Goal: Obtain resource: Download file/media

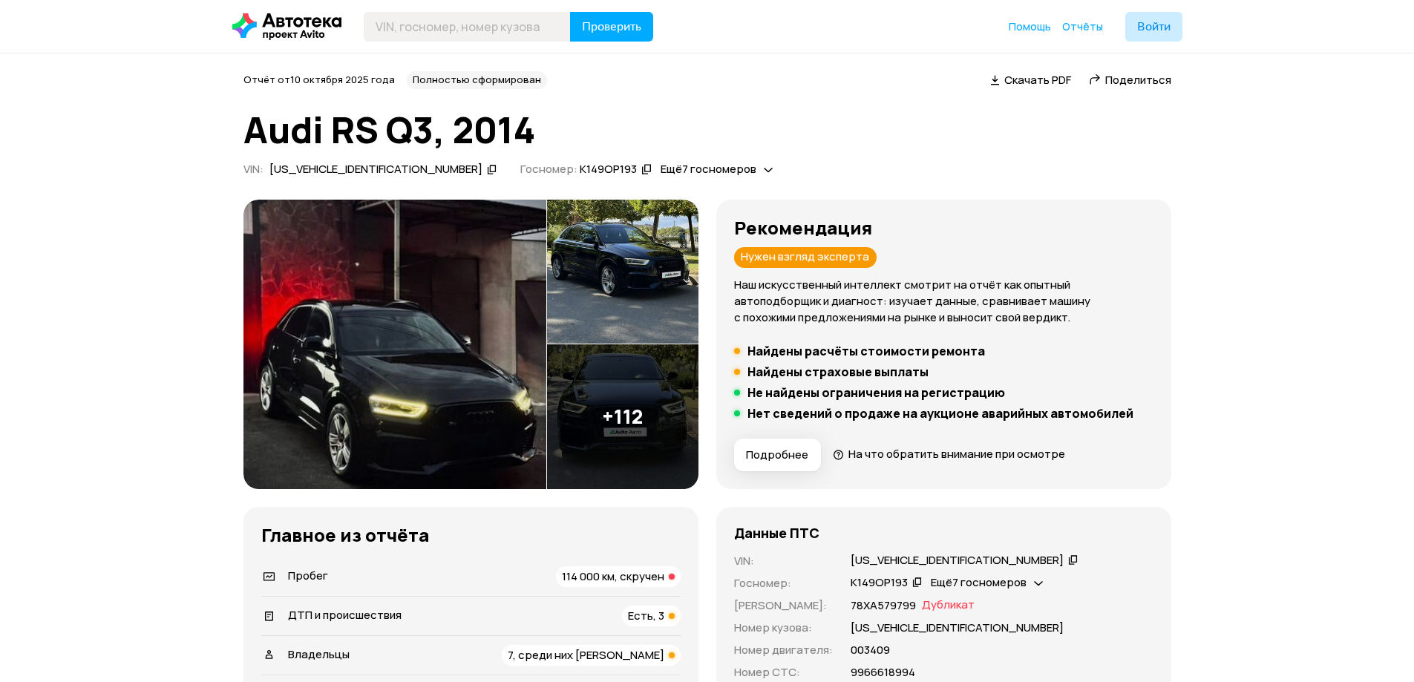
click at [1045, 79] on span "Скачать PDF" at bounding box center [1037, 80] width 67 height 16
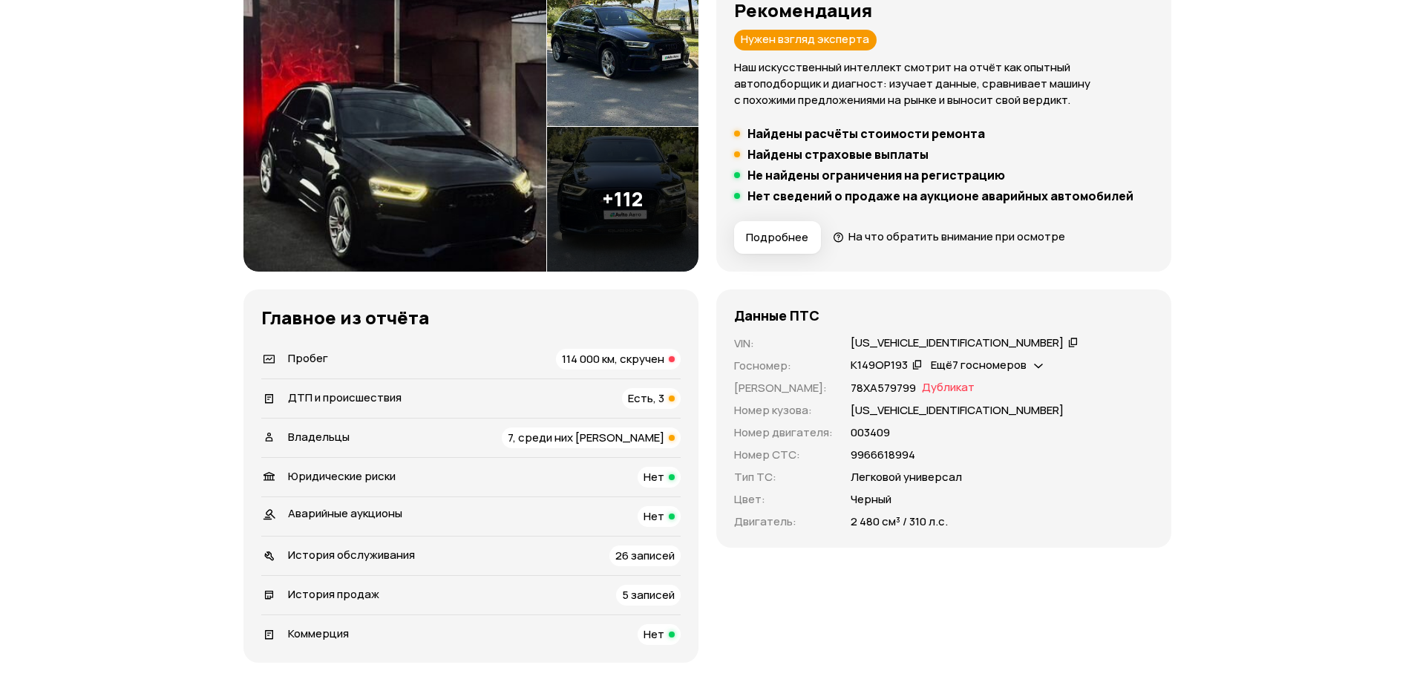
scroll to position [223, 0]
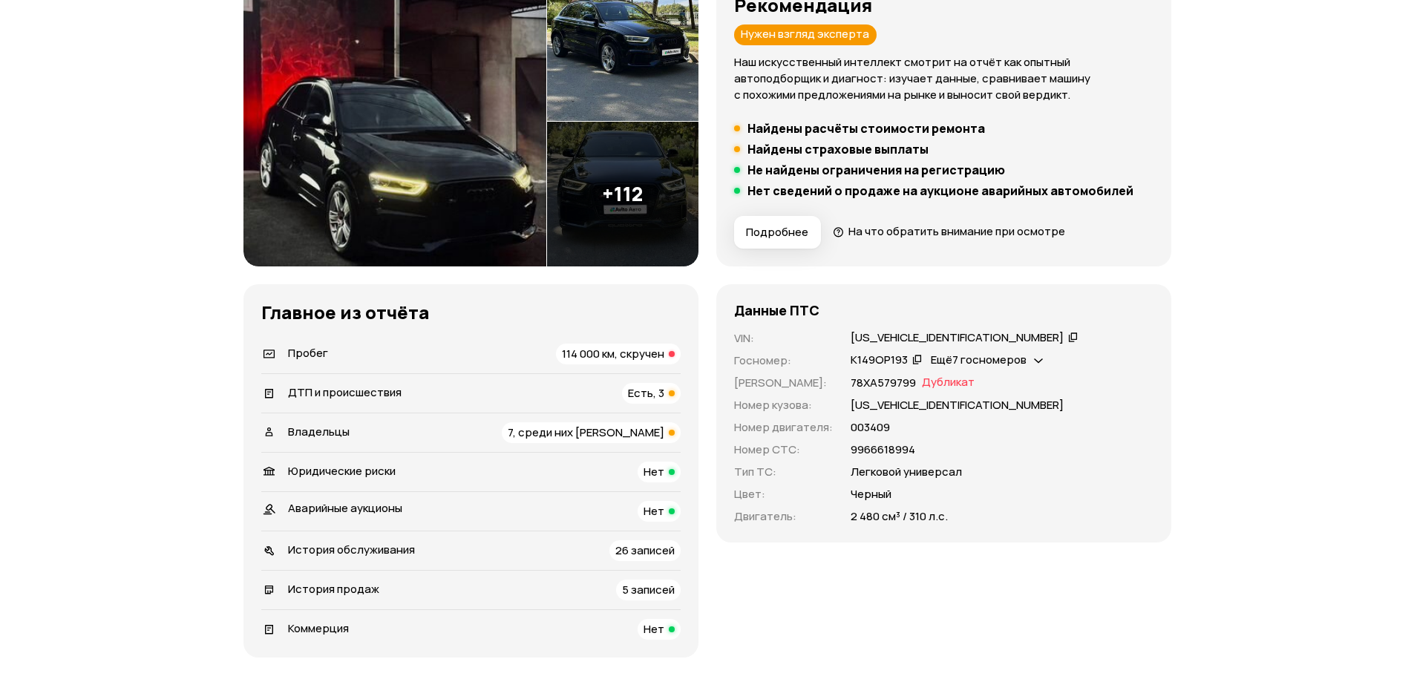
click at [899, 341] on div "[US_VEHICLE_IDENTIFICATION_NUMBER]" at bounding box center [956, 338] width 213 height 16
copy div "[US_VEHICLE_IDENTIFICATION_NUMBER]"
click at [882, 358] on div "К149ОР193" at bounding box center [878, 360] width 57 height 16
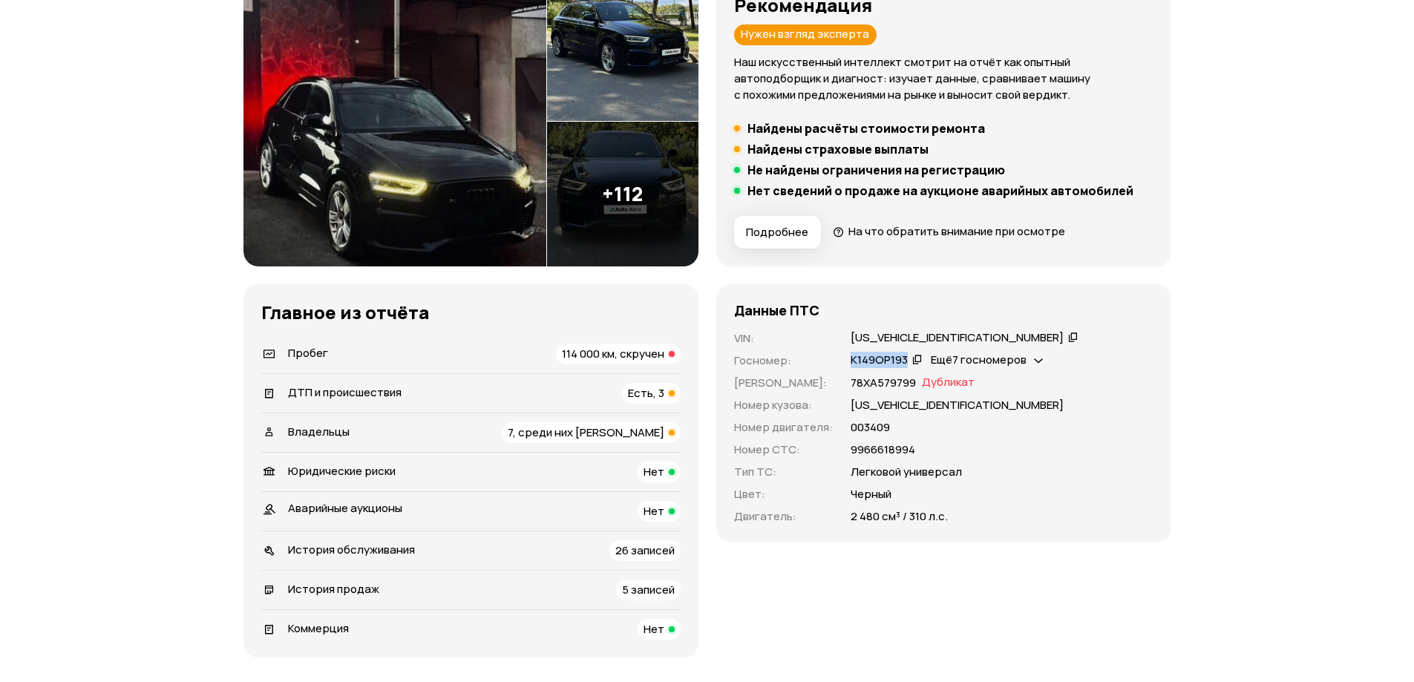
copy div "К149ОР193"
click at [910, 332] on div "[US_VEHICLE_IDENTIFICATION_NUMBER]" at bounding box center [956, 338] width 213 height 16
copy div "[US_VEHICLE_IDENTIFICATION_NUMBER]"
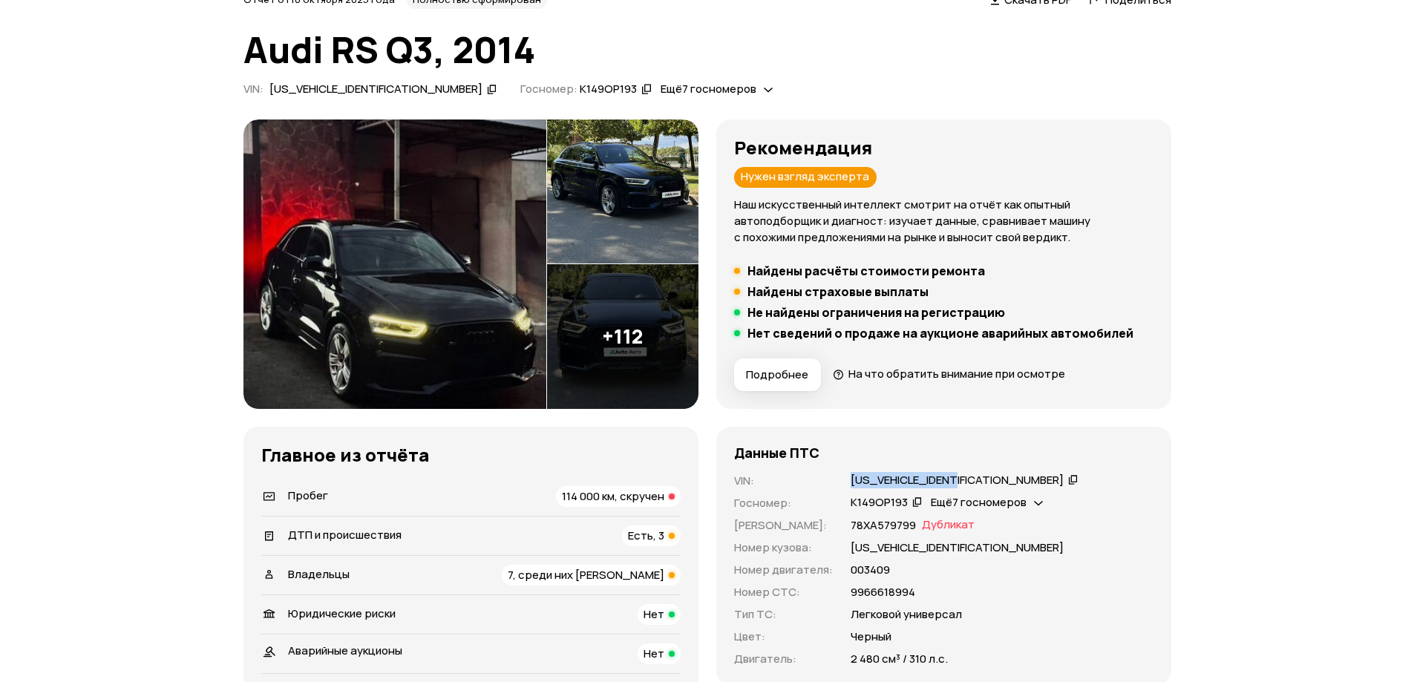
scroll to position [0, 0]
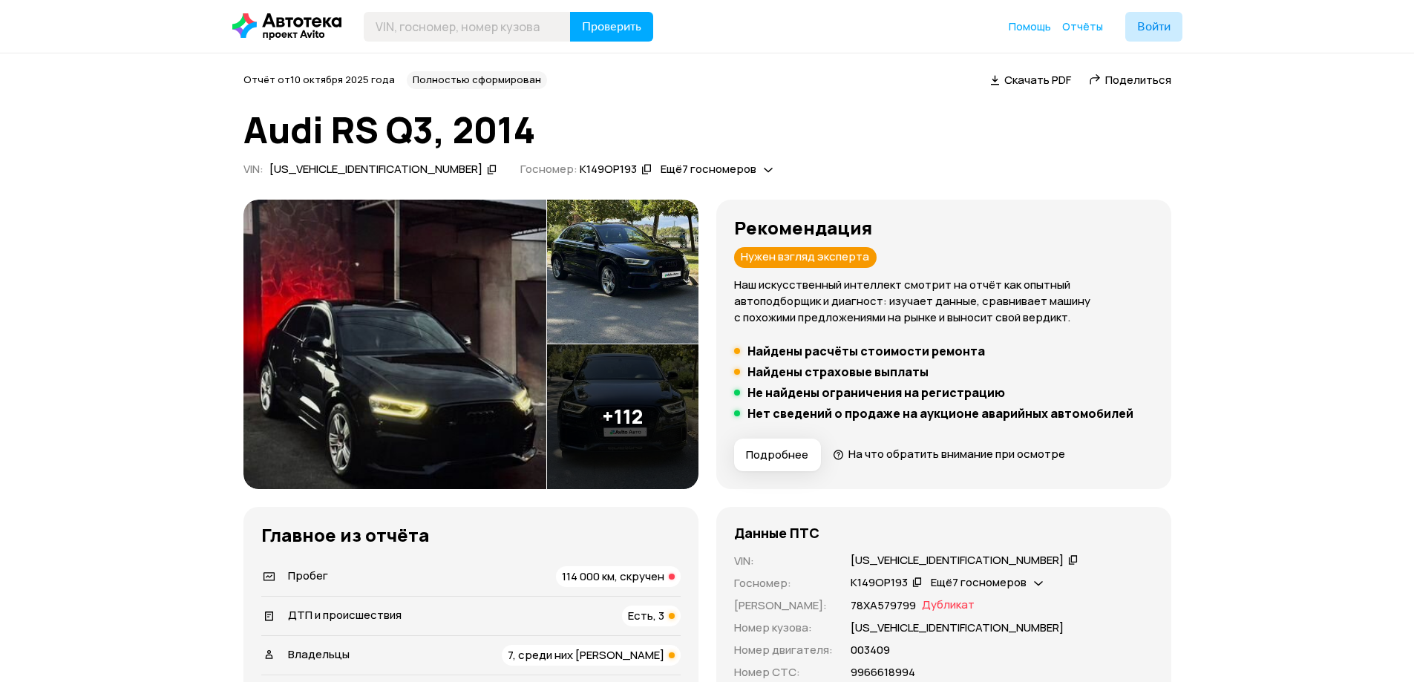
click at [1042, 82] on span "Скачать PDF" at bounding box center [1037, 80] width 67 height 16
